Goal: Task Accomplishment & Management: Complete application form

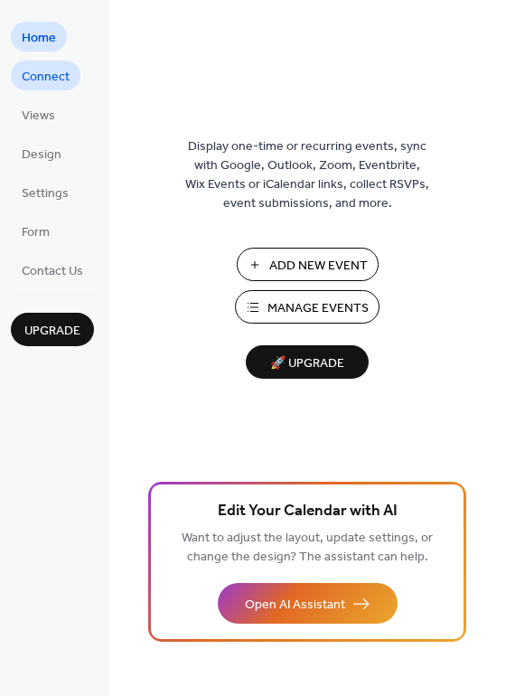
click at [42, 76] on span "Connect" at bounding box center [46, 77] width 48 height 19
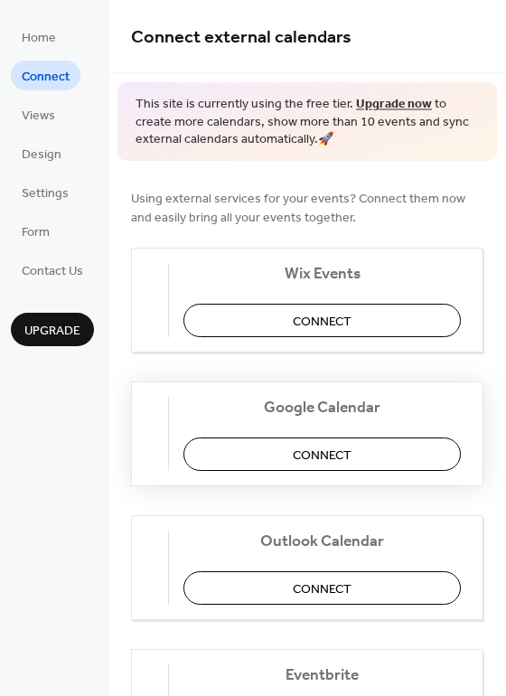
click at [317, 452] on span "Connect" at bounding box center [322, 455] width 59 height 19
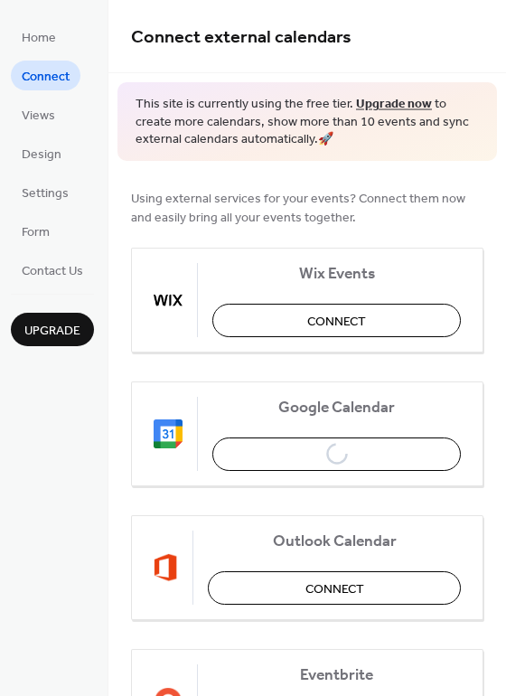
click at [49, 78] on span "Connect" at bounding box center [46, 77] width 48 height 19
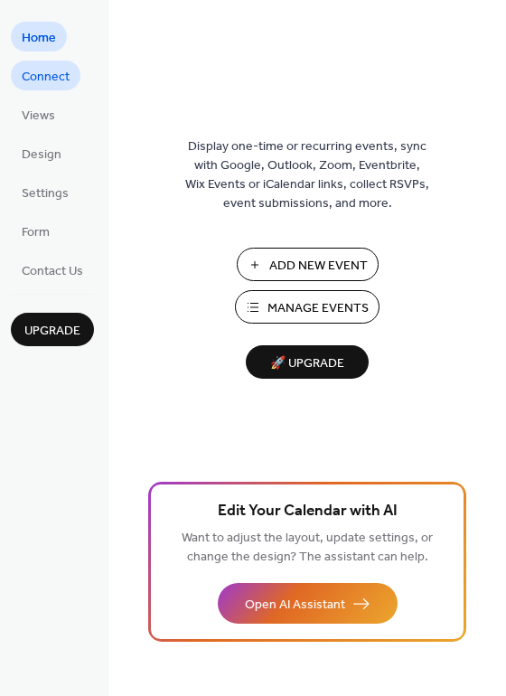
click at [36, 80] on span "Connect" at bounding box center [46, 77] width 48 height 19
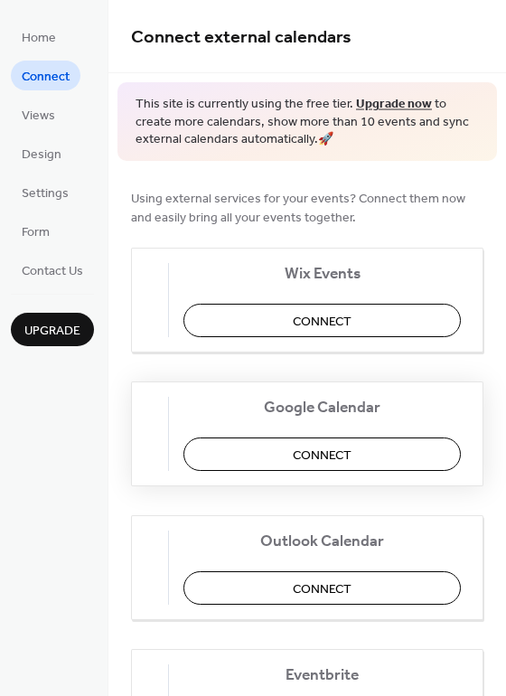
click at [328, 457] on span "Connect" at bounding box center [322, 455] width 59 height 19
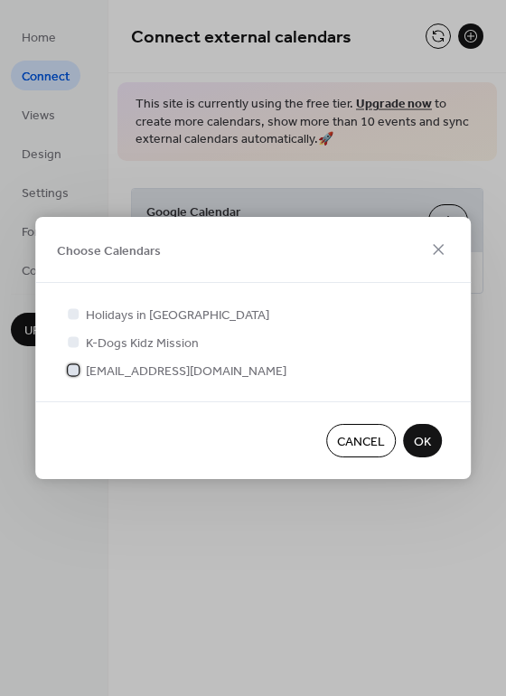
click at [73, 372] on div at bounding box center [73, 369] width 11 height 11
click at [75, 313] on div at bounding box center [73, 313] width 11 height 11
click at [418, 442] on span "OK" at bounding box center [422, 442] width 17 height 19
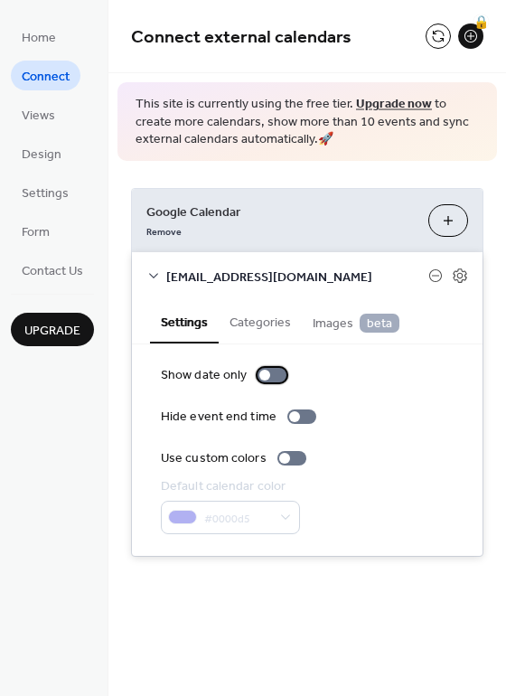
click at [275, 375] on div at bounding box center [272, 375] width 29 height 14
click at [263, 374] on div at bounding box center [272, 375] width 29 height 14
click at [288, 456] on div at bounding box center [291, 458] width 29 height 14
click at [263, 325] on button "Categories" at bounding box center [260, 321] width 83 height 42
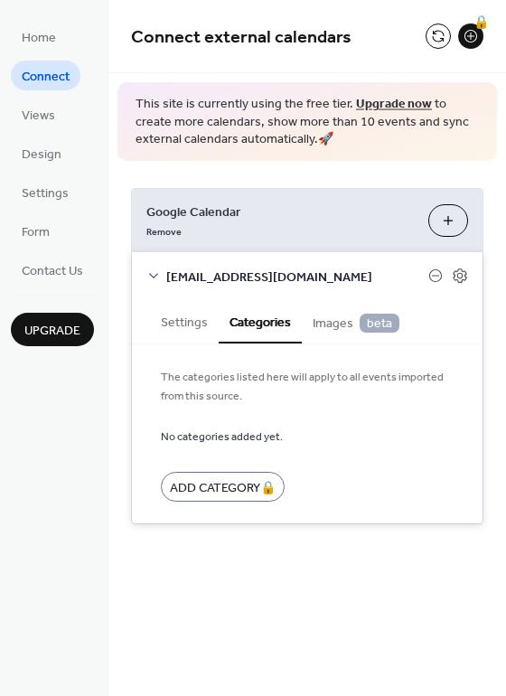
click at [331, 326] on span "Images beta" at bounding box center [356, 324] width 87 height 20
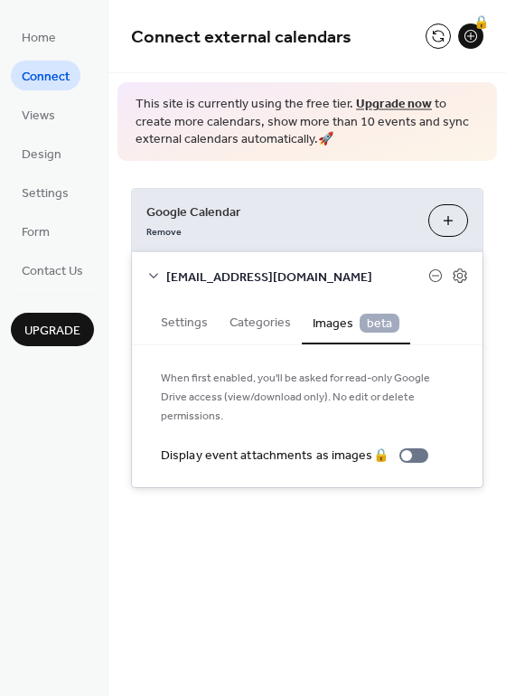
click at [239, 534] on div "Connect external calendars 🔒 This site is currently using the free tier. Upgrad…" at bounding box center [307, 348] width 398 height 696
click at [175, 503] on div "Connect external calendars 🔒 This site is currently using the free tier. Upgrad…" at bounding box center [307, 271] width 398 height 542
click at [472, 33] on div "🔒" at bounding box center [470, 36] width 25 height 25
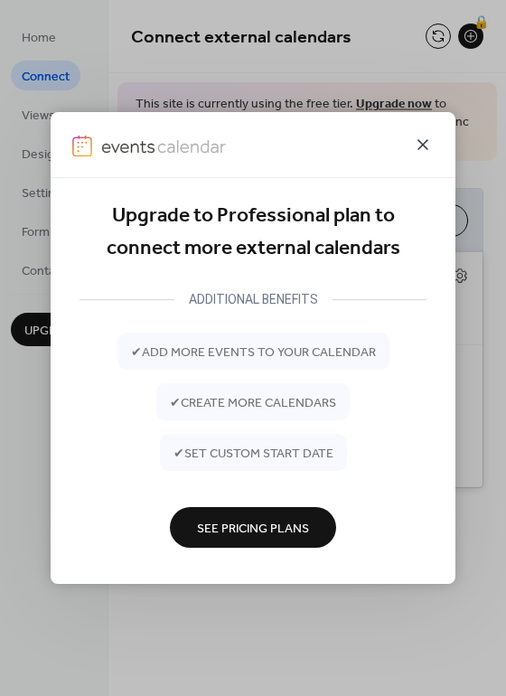
click at [420, 141] on icon at bounding box center [423, 145] width 22 height 22
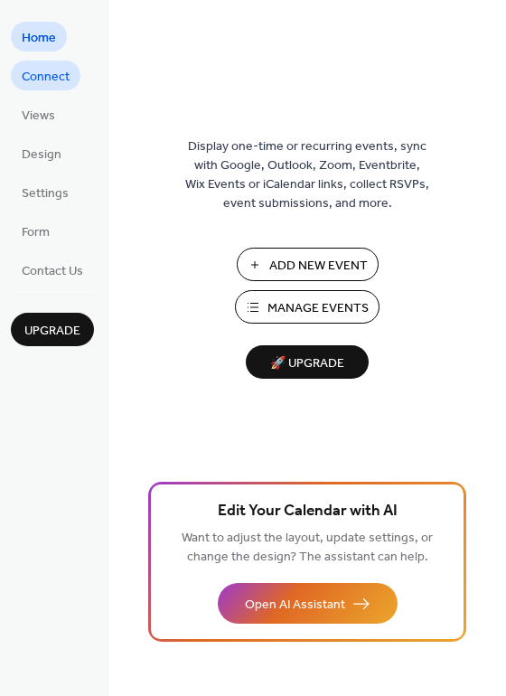
click at [50, 80] on span "Connect" at bounding box center [46, 77] width 48 height 19
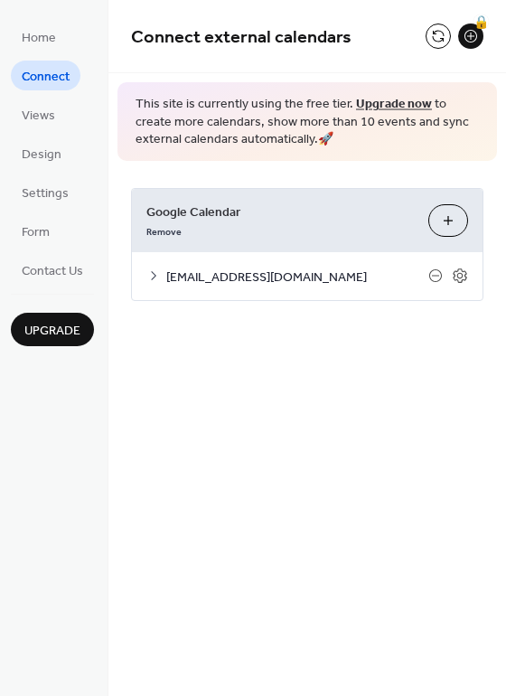
click at [348, 222] on div "Remove" at bounding box center [280, 230] width 268 height 19
click at [461, 277] on icon at bounding box center [460, 276] width 16 height 16
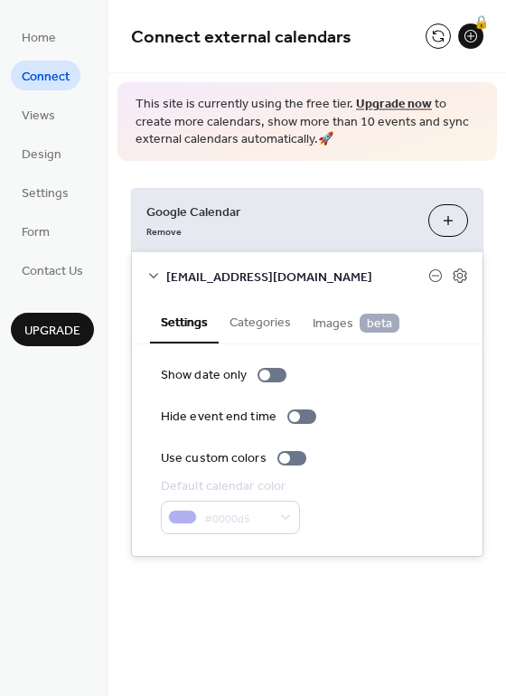
click at [264, 324] on button "Categories" at bounding box center [260, 321] width 83 height 42
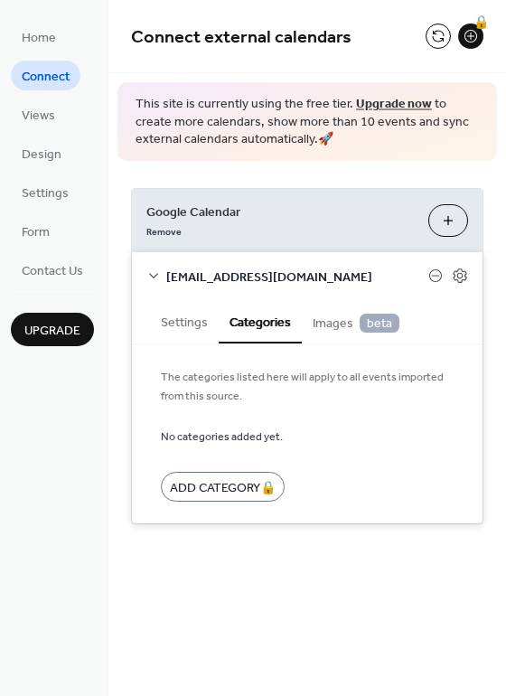
click at [336, 324] on span "Images beta" at bounding box center [356, 324] width 87 height 20
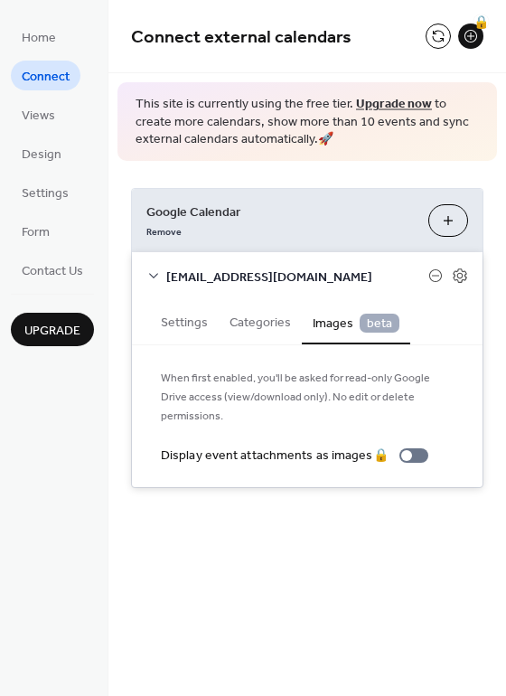
click at [271, 322] on button "Categories" at bounding box center [260, 321] width 83 height 42
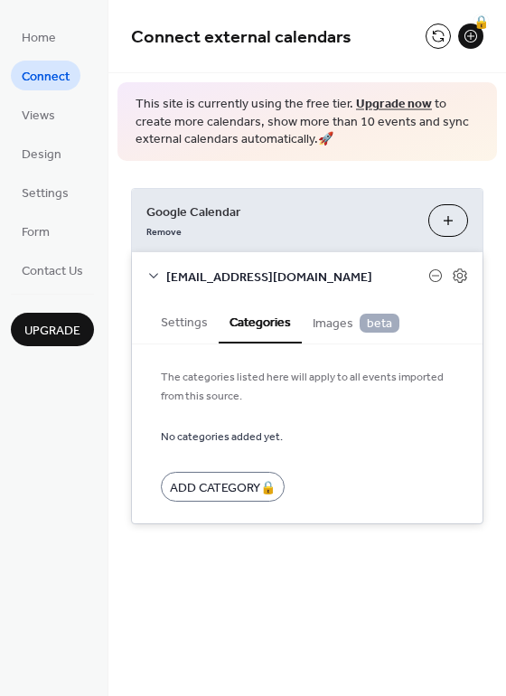
click at [188, 320] on button "Settings" at bounding box center [184, 321] width 69 height 42
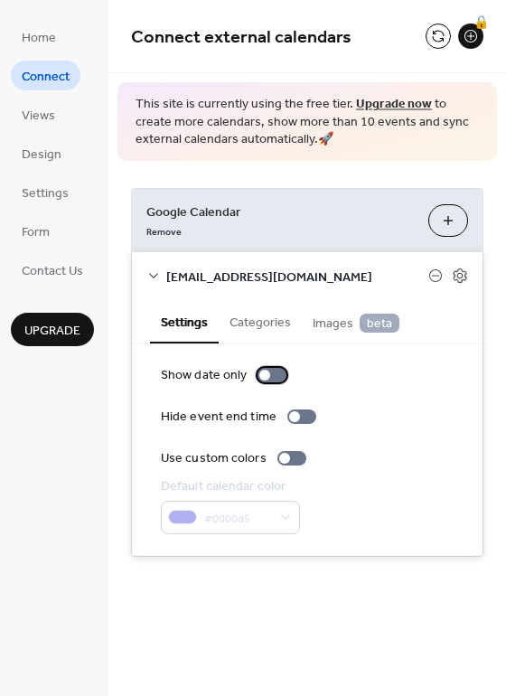
click at [272, 372] on div at bounding box center [272, 375] width 29 height 14
click at [263, 372] on div at bounding box center [272, 375] width 29 height 14
click at [291, 455] on div at bounding box center [291, 458] width 29 height 14
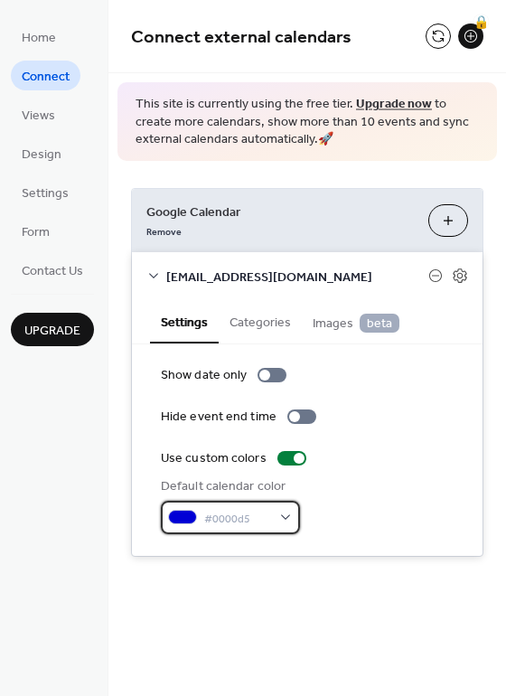
click at [287, 517] on div "#0000d5" at bounding box center [230, 517] width 139 height 33
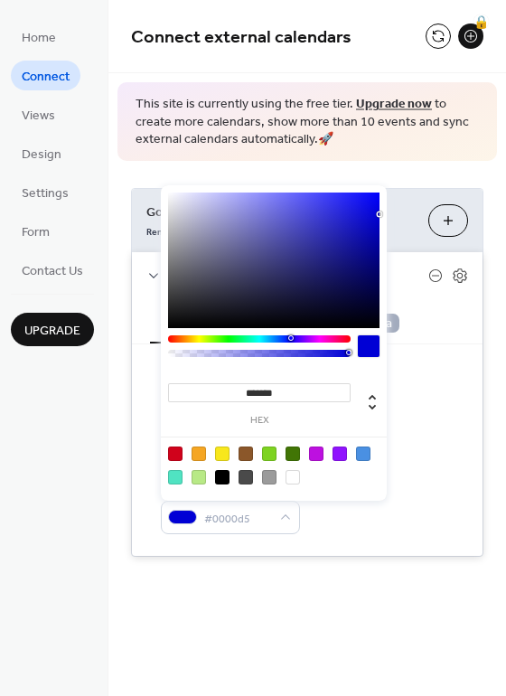
click at [178, 452] on div at bounding box center [175, 454] width 14 height 14
type input "*******"
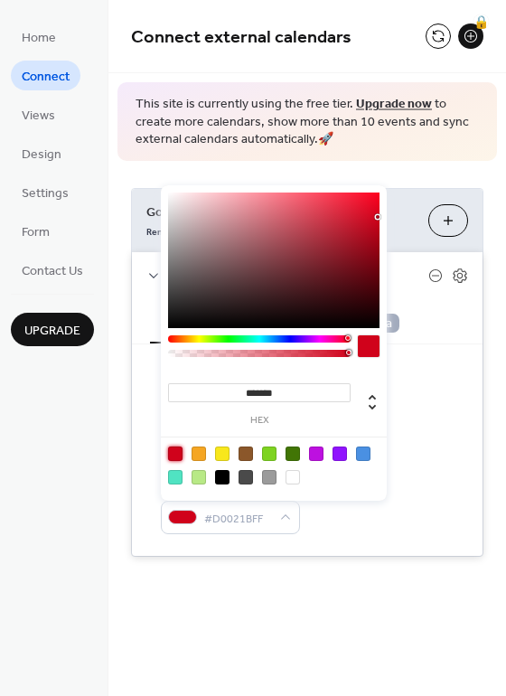
click at [433, 434] on div "Show date only Hide event end time Use custom colors Default calendar color #D0…" at bounding box center [307, 450] width 293 height 168
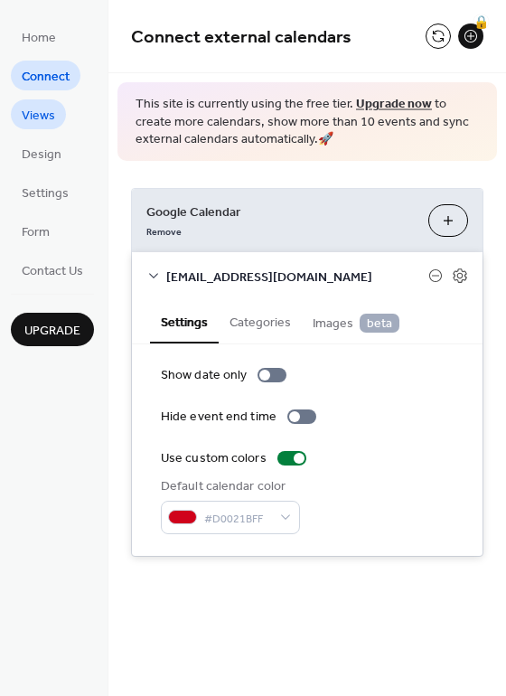
click at [37, 114] on span "Views" at bounding box center [38, 116] width 33 height 19
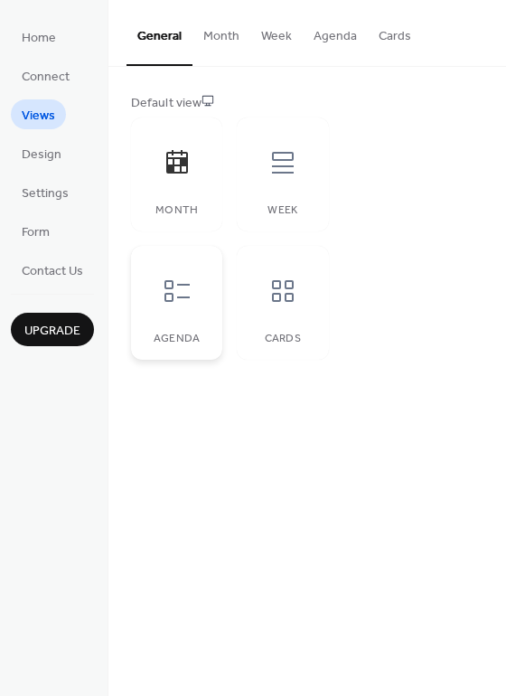
click at [178, 315] on div at bounding box center [177, 291] width 54 height 54
click at [174, 175] on icon at bounding box center [177, 162] width 29 height 29
click at [285, 303] on icon at bounding box center [282, 291] width 29 height 29
click at [178, 200] on div "Month" at bounding box center [176, 175] width 91 height 114
click at [25, 152] on span "Design" at bounding box center [42, 155] width 40 height 19
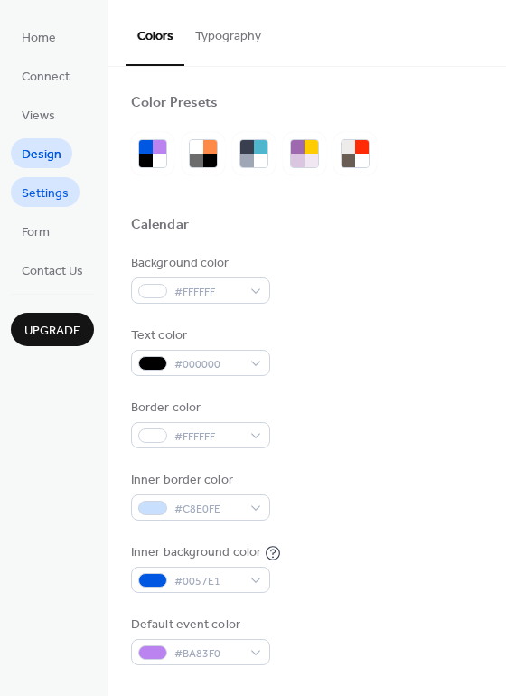
click at [52, 189] on span "Settings" at bounding box center [45, 193] width 47 height 19
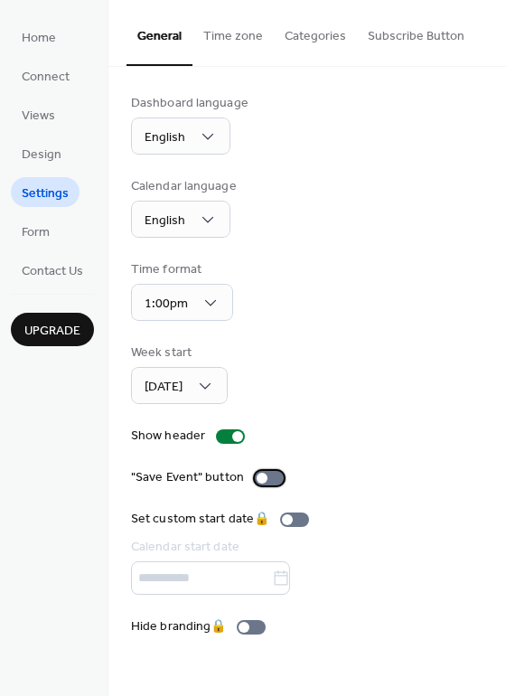
click at [268, 478] on div at bounding box center [269, 478] width 29 height 14
click at [33, 231] on span "Form" at bounding box center [36, 232] width 28 height 19
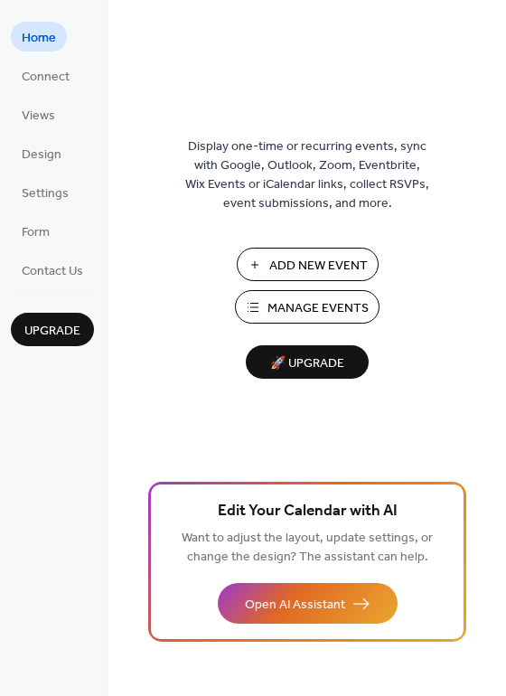
click at [310, 263] on span "Add New Event" at bounding box center [318, 266] width 99 height 19
click at [302, 311] on span "Manage Events" at bounding box center [318, 308] width 101 height 19
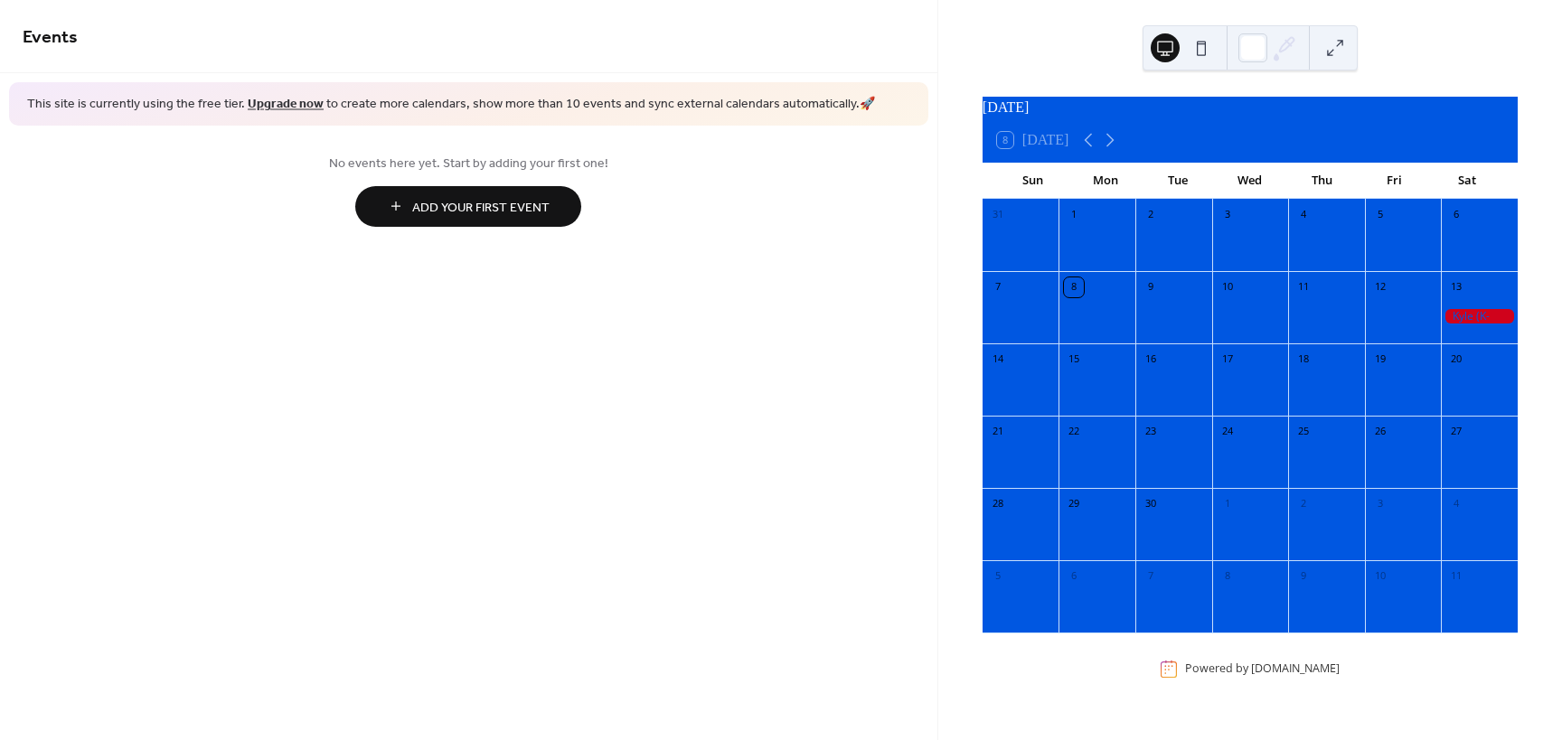
click at [453, 210] on span "Add Your First Event" at bounding box center [480, 207] width 137 height 19
